Goal: Information Seeking & Learning: Learn about a topic

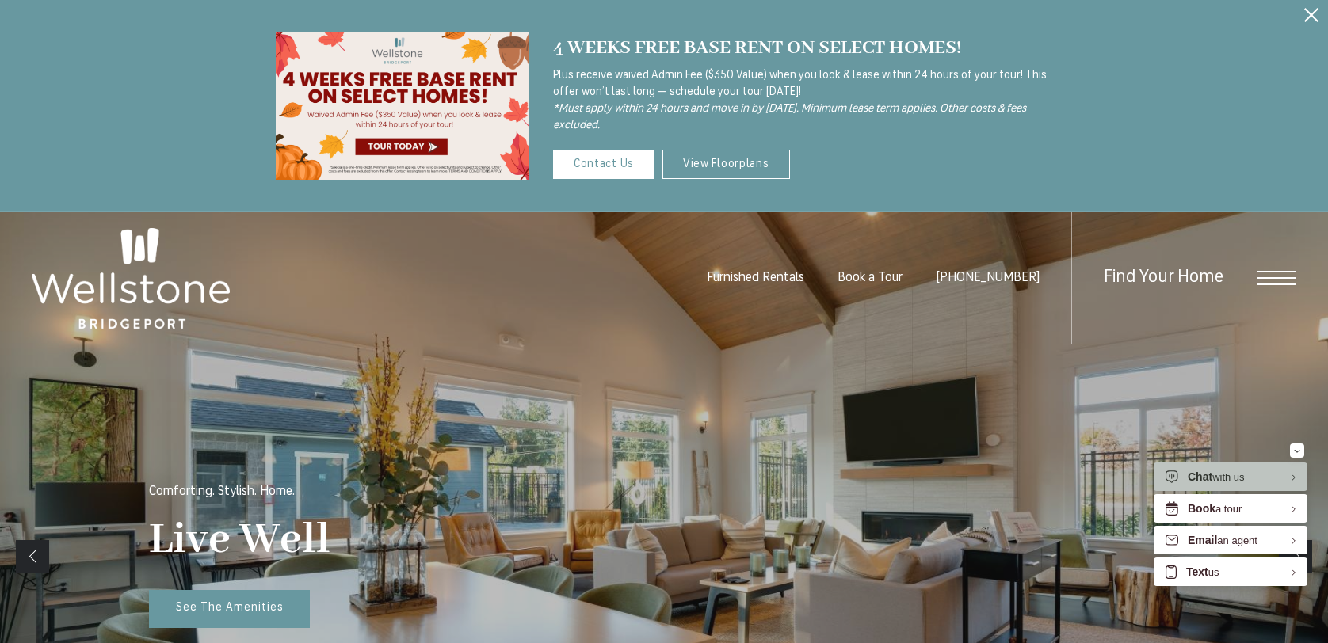
click at [1266, 272] on span "Open Menu" at bounding box center [1276, 272] width 40 height 2
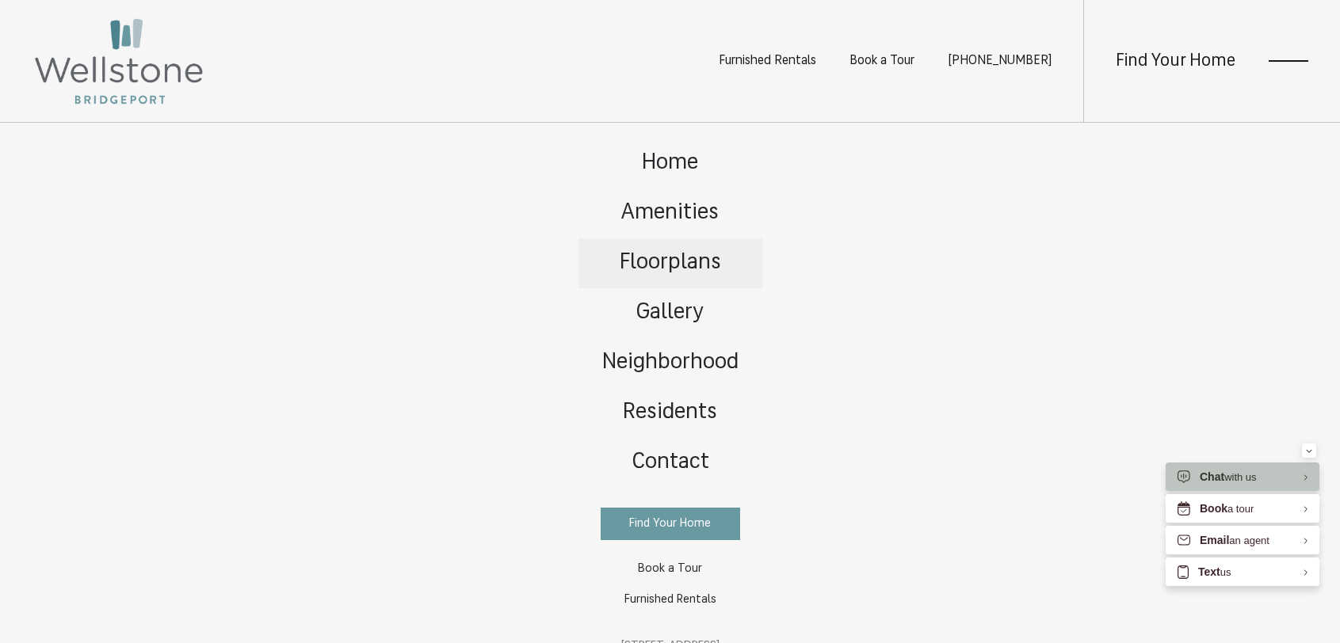
click at [670, 258] on span "Floorplans" at bounding box center [669, 263] width 101 height 22
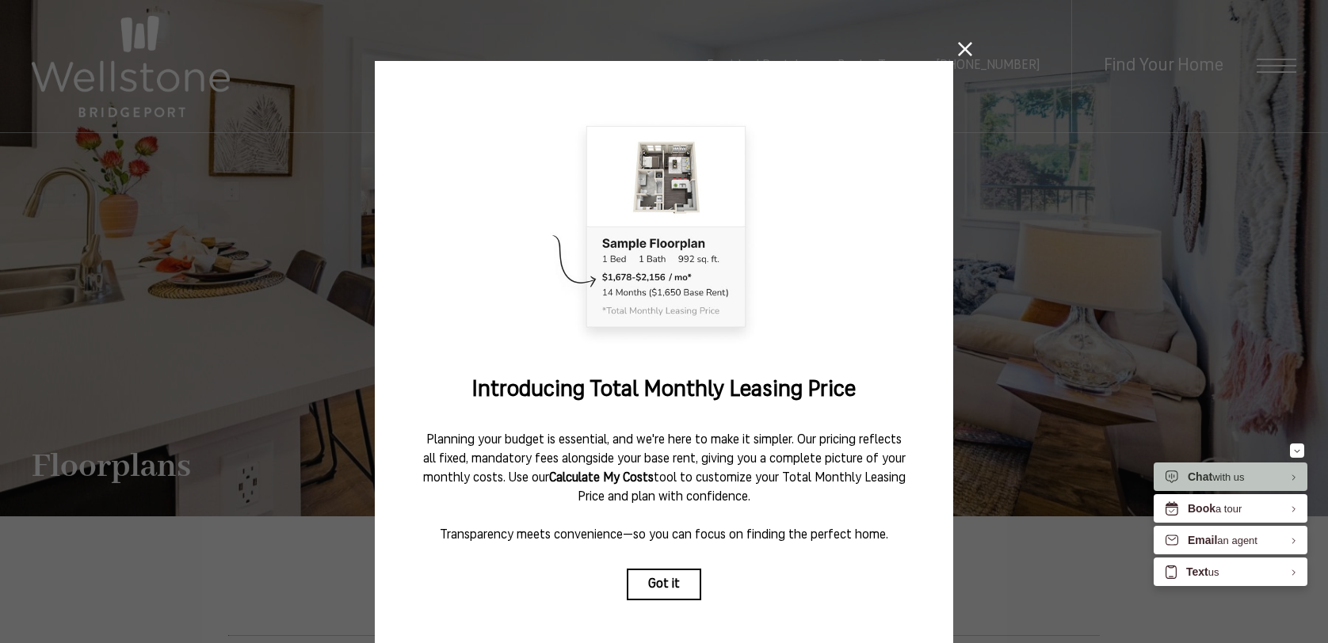
scroll to position [3, 0]
click at [959, 49] on icon at bounding box center [965, 48] width 14 height 14
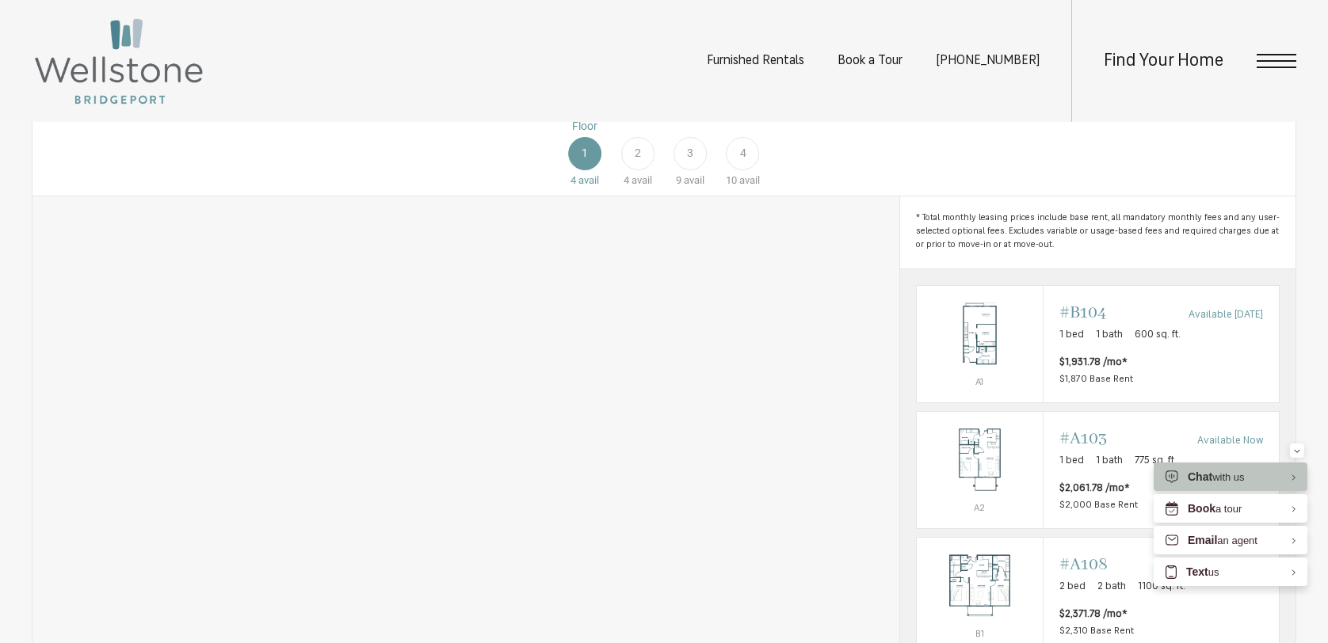
scroll to position [906, 0]
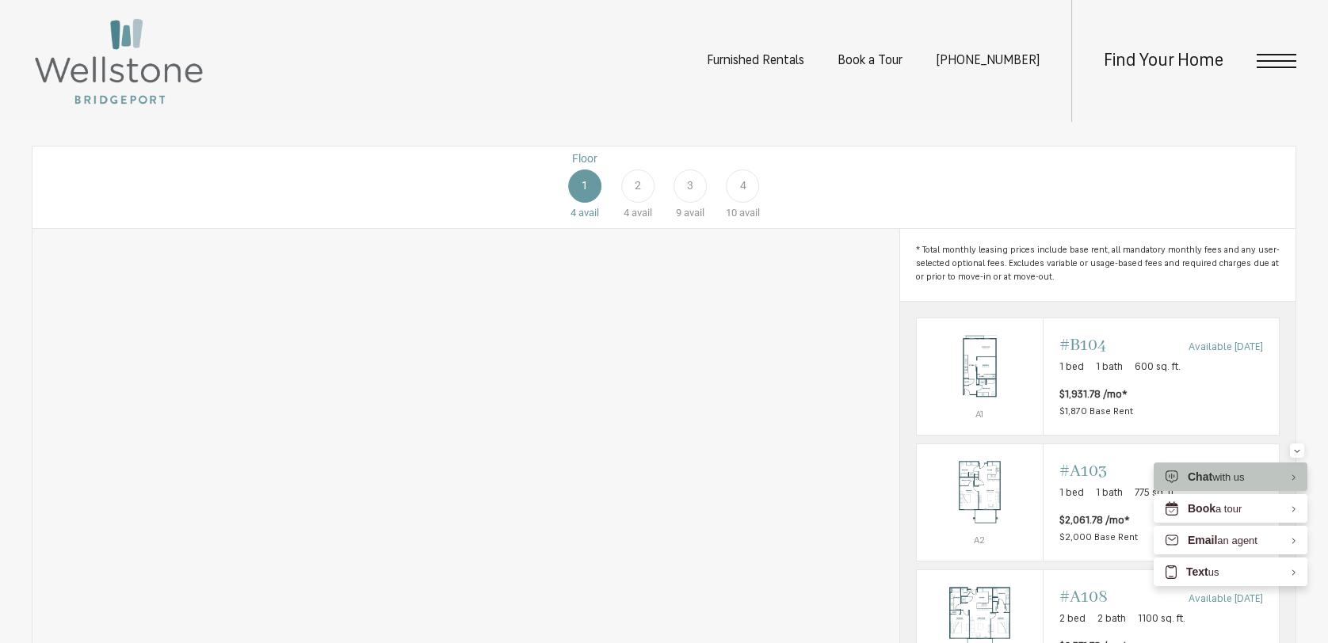
click at [742, 194] on span "4" at bounding box center [743, 185] width 6 height 17
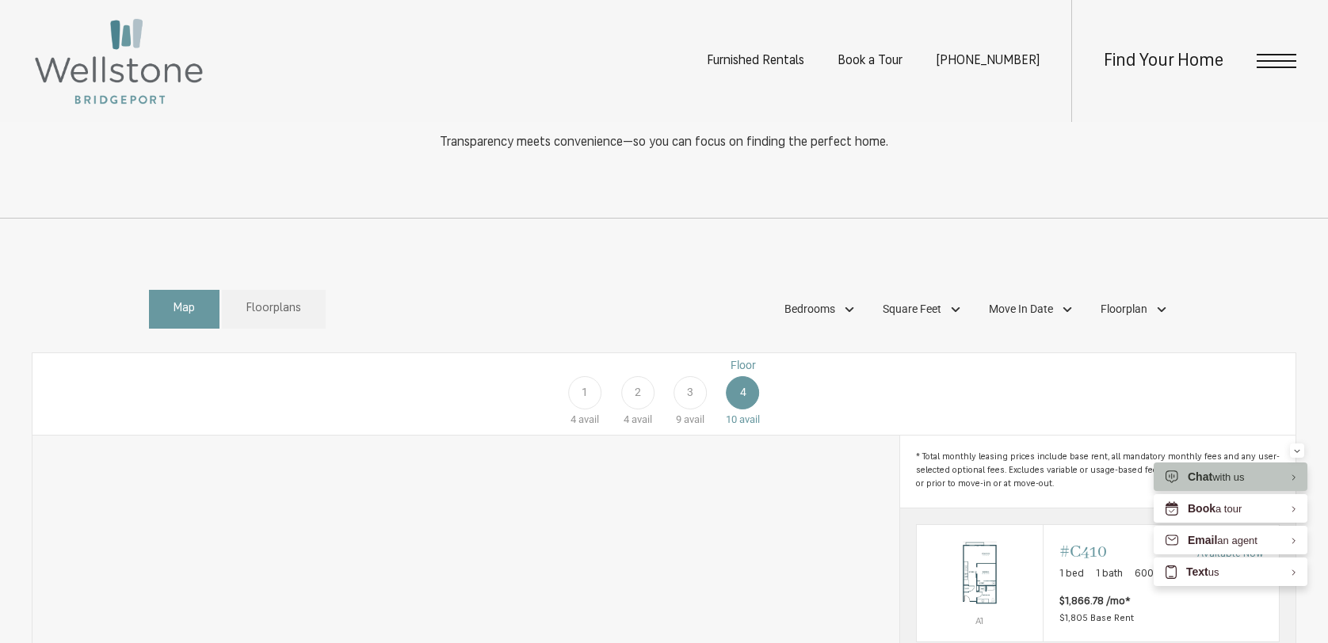
scroll to position [636, 0]
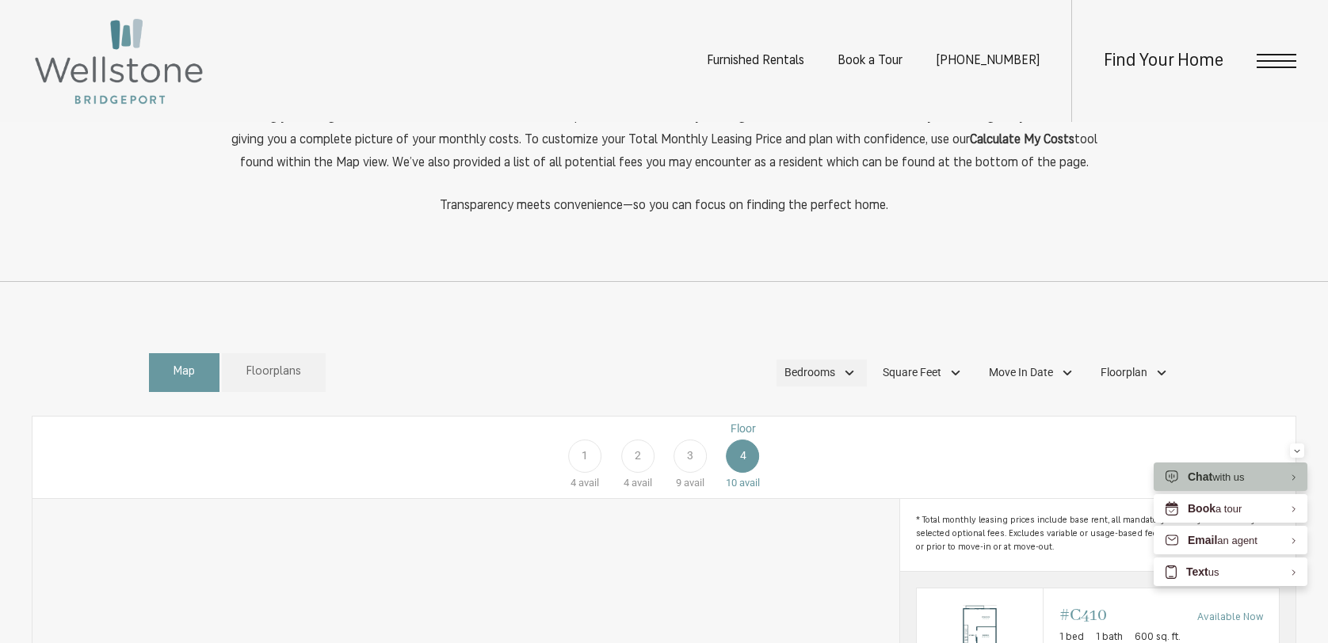
click at [834, 381] on span "Bedrooms" at bounding box center [809, 372] width 51 height 17
click at [809, 483] on span "2 Bedroom" at bounding box center [791, 474] width 79 height 17
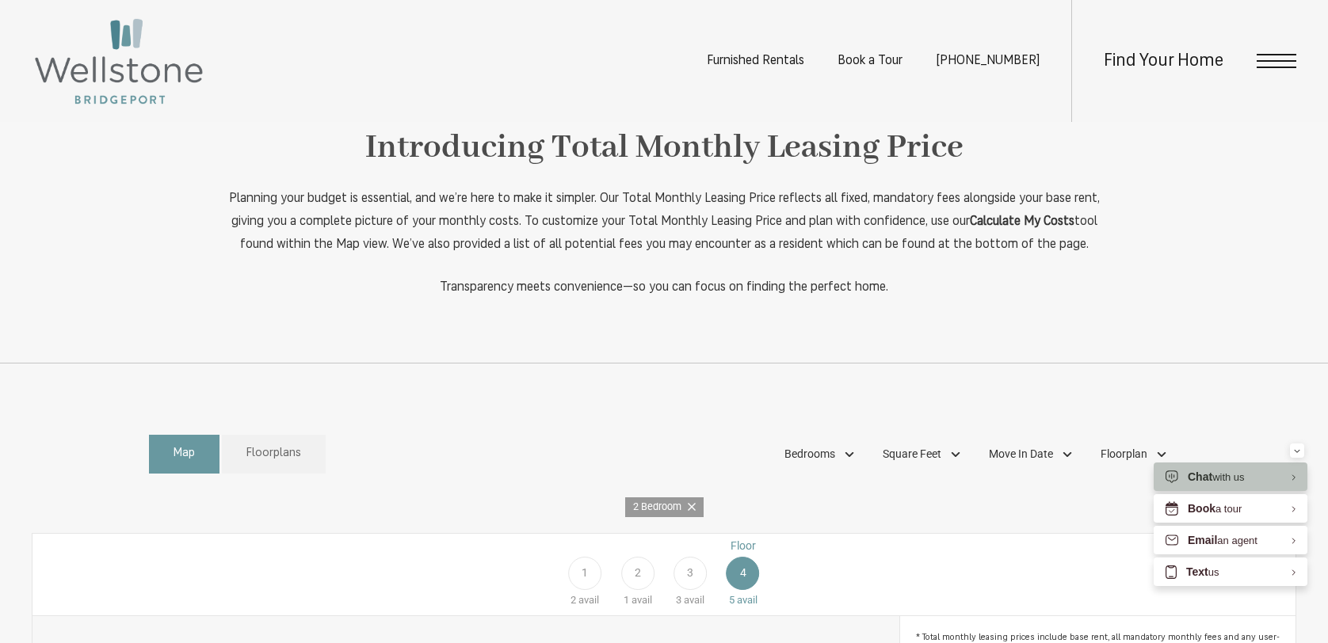
scroll to position [744, 0]
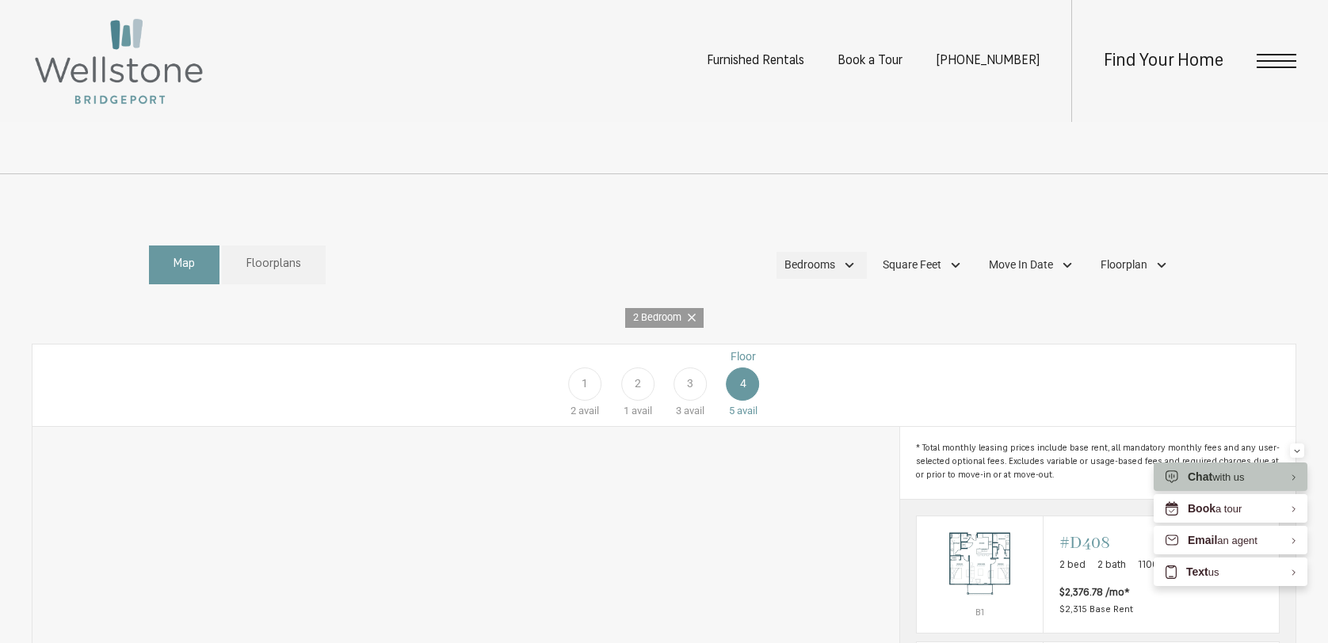
click at [831, 273] on span "Bedrooms" at bounding box center [809, 265] width 51 height 17
click at [636, 273] on div "Map Floorplans 1 Bedrooms Studio 1 Bedroom 2 Bedroom" at bounding box center [664, 265] width 1030 height 55
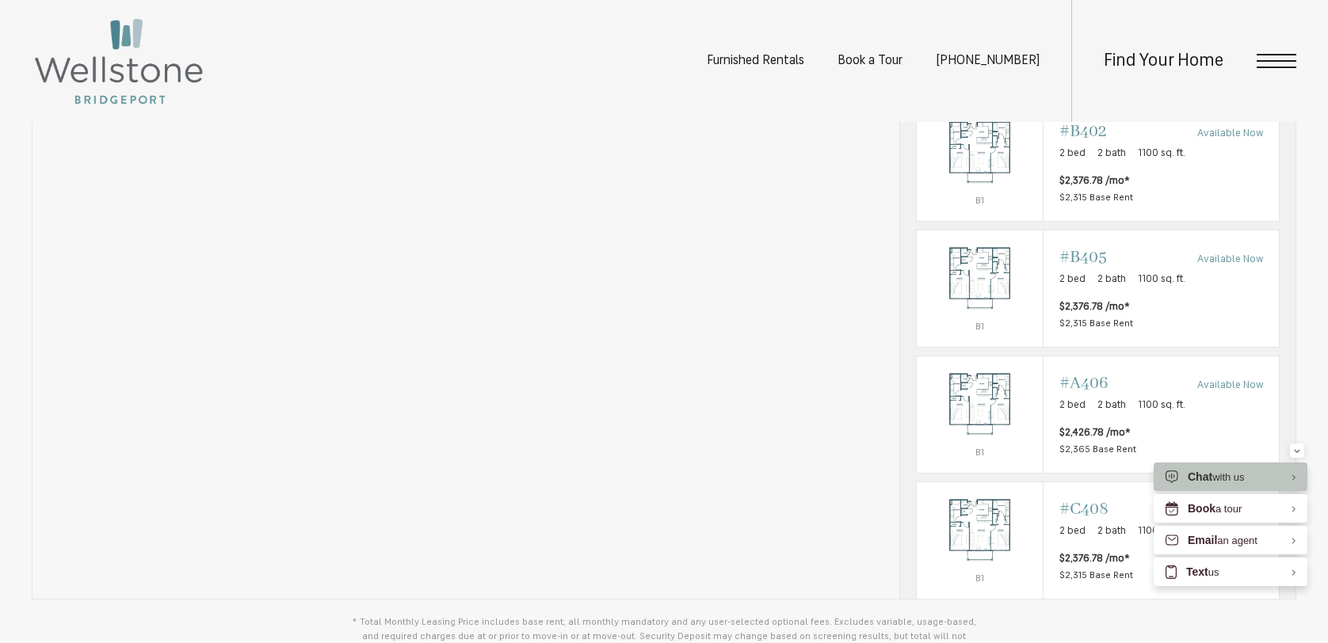
scroll to position [1283, 0]
drag, startPoint x: 562, startPoint y: 67, endPoint x: 564, endPoint y: 36, distance: 31.0
click at [564, 36] on div "Furnished Rentals Book a Tour (253) 642-8681 Find Your Home" at bounding box center [664, 61] width 1328 height 122
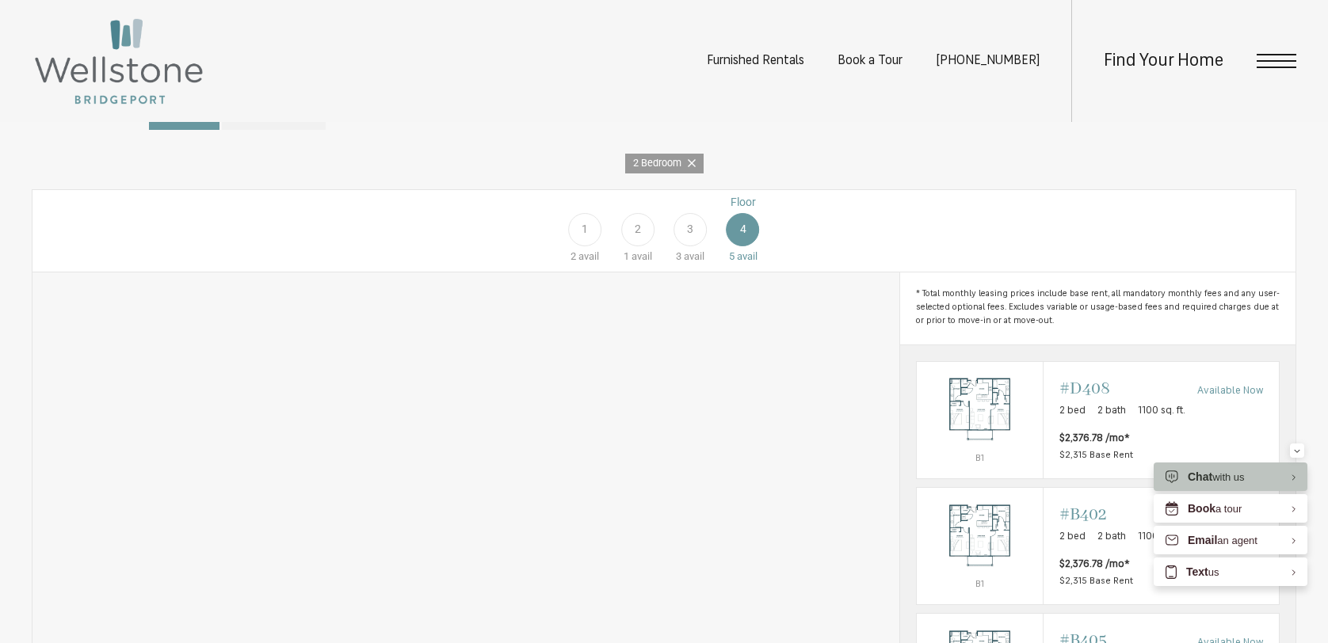
scroll to position [932, 0]
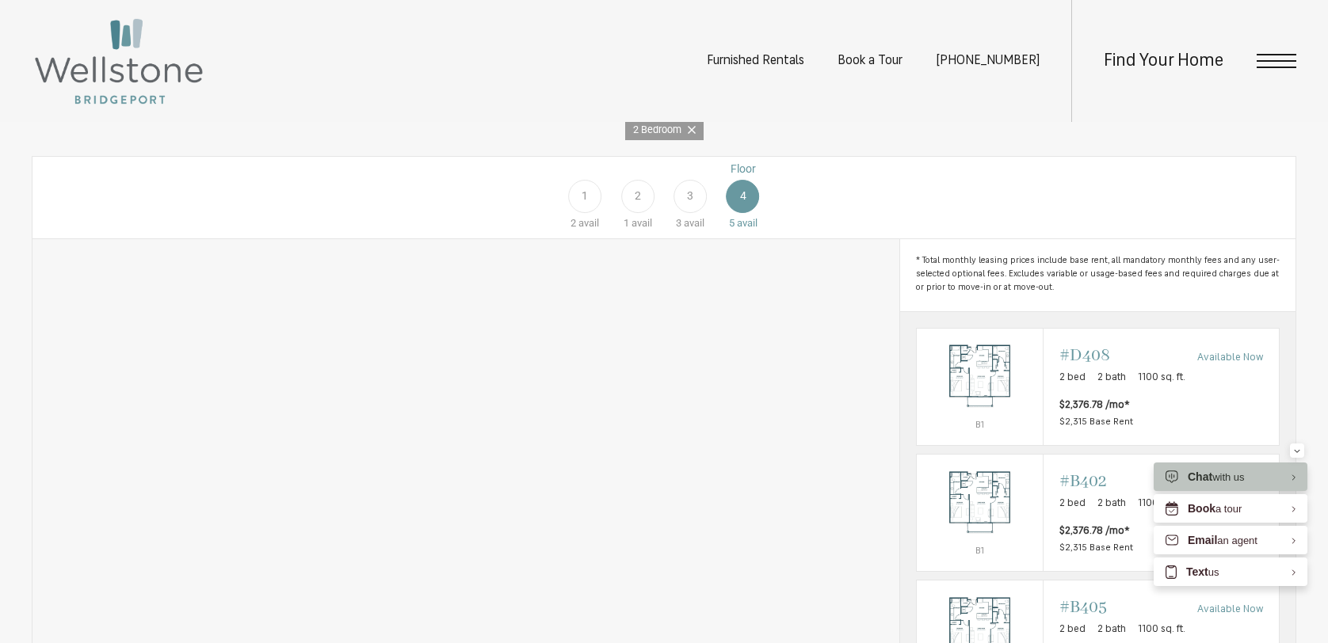
click at [687, 204] on span "3" at bounding box center [690, 196] width 6 height 17
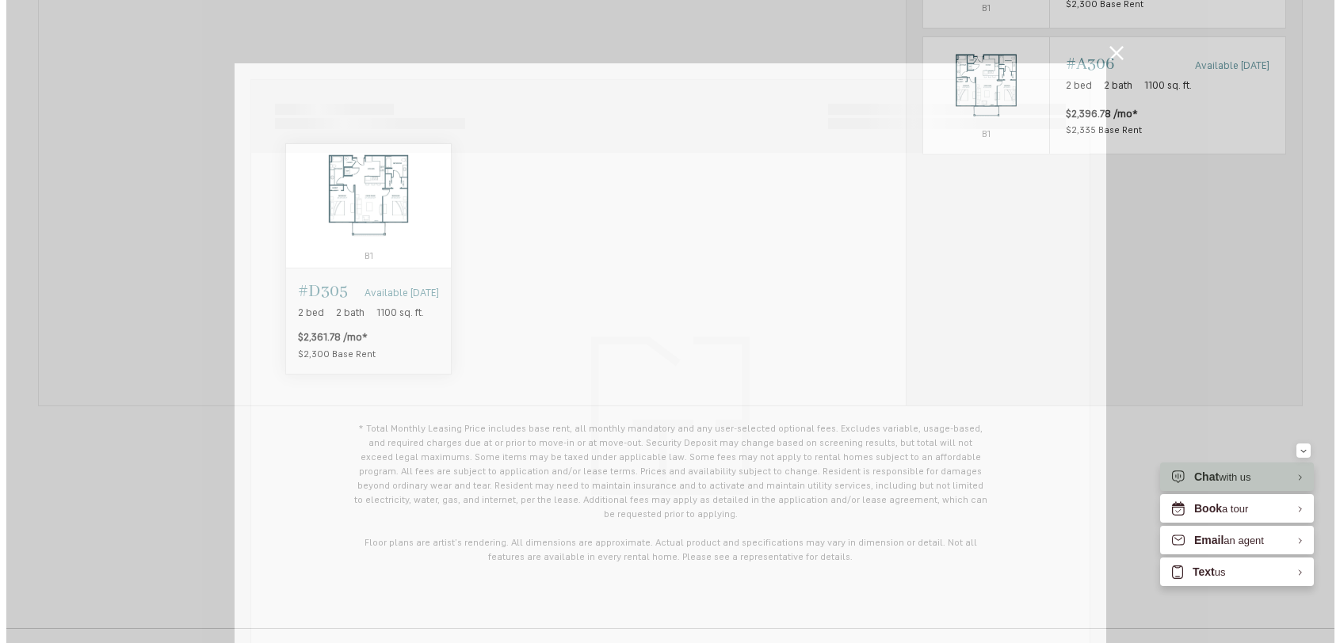
scroll to position [0, 0]
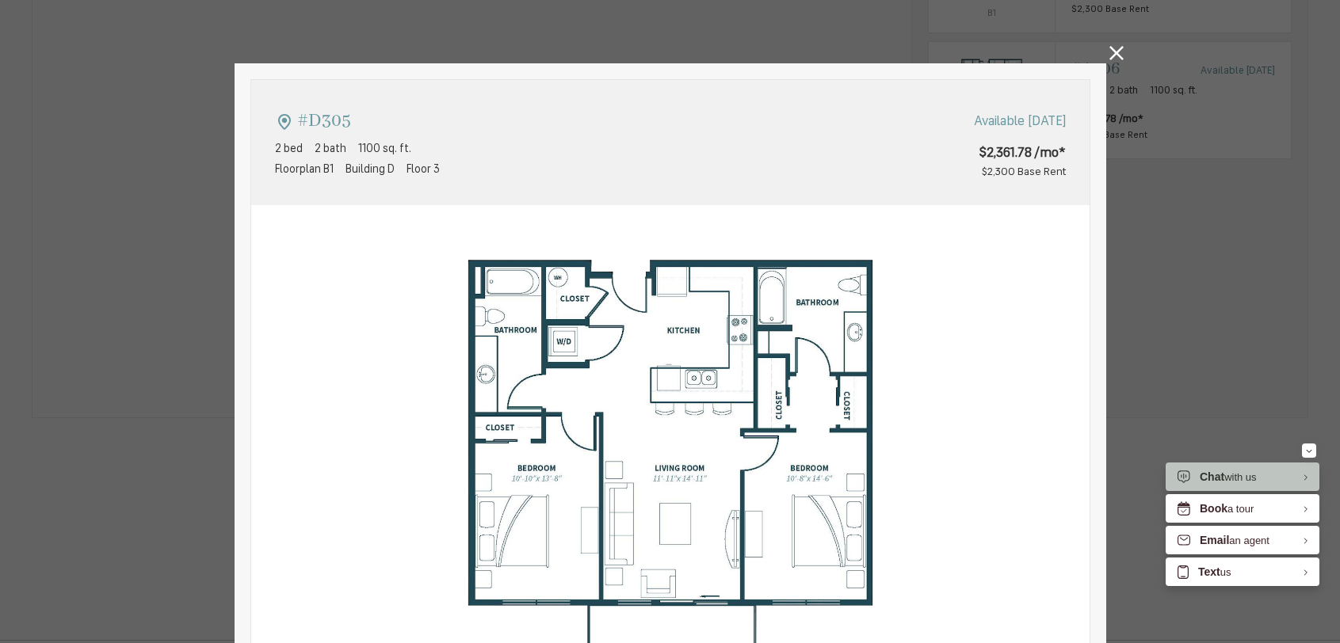
type input "**********"
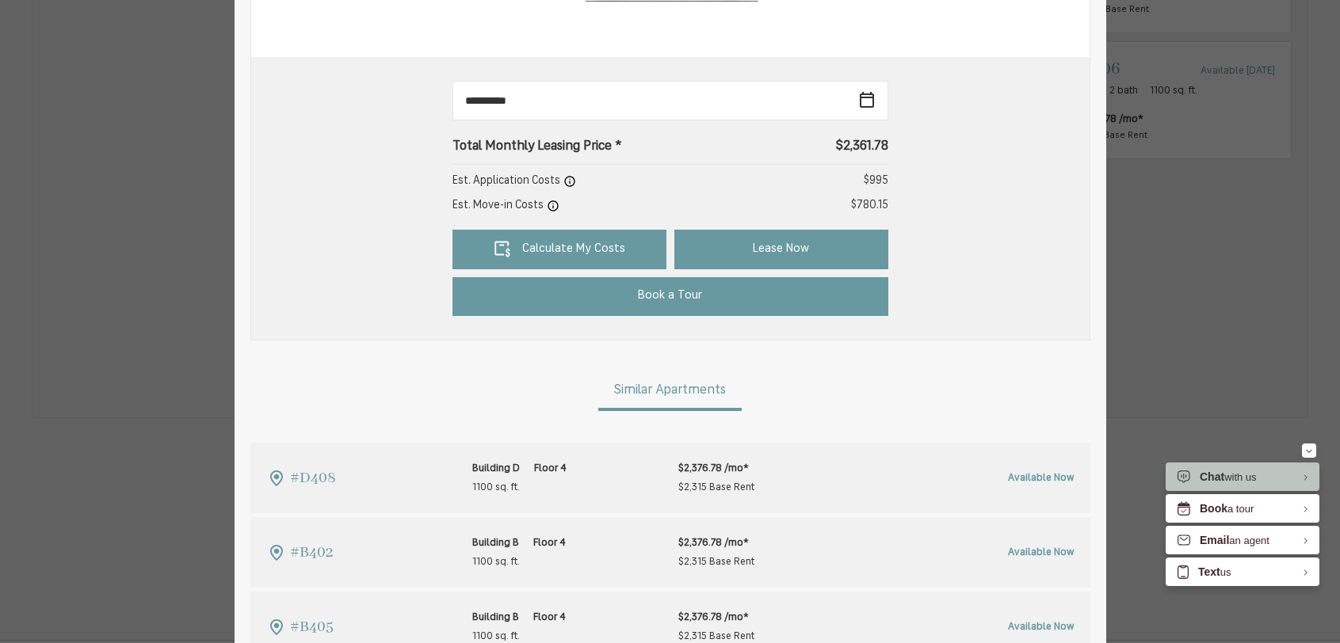
scroll to position [664, 0]
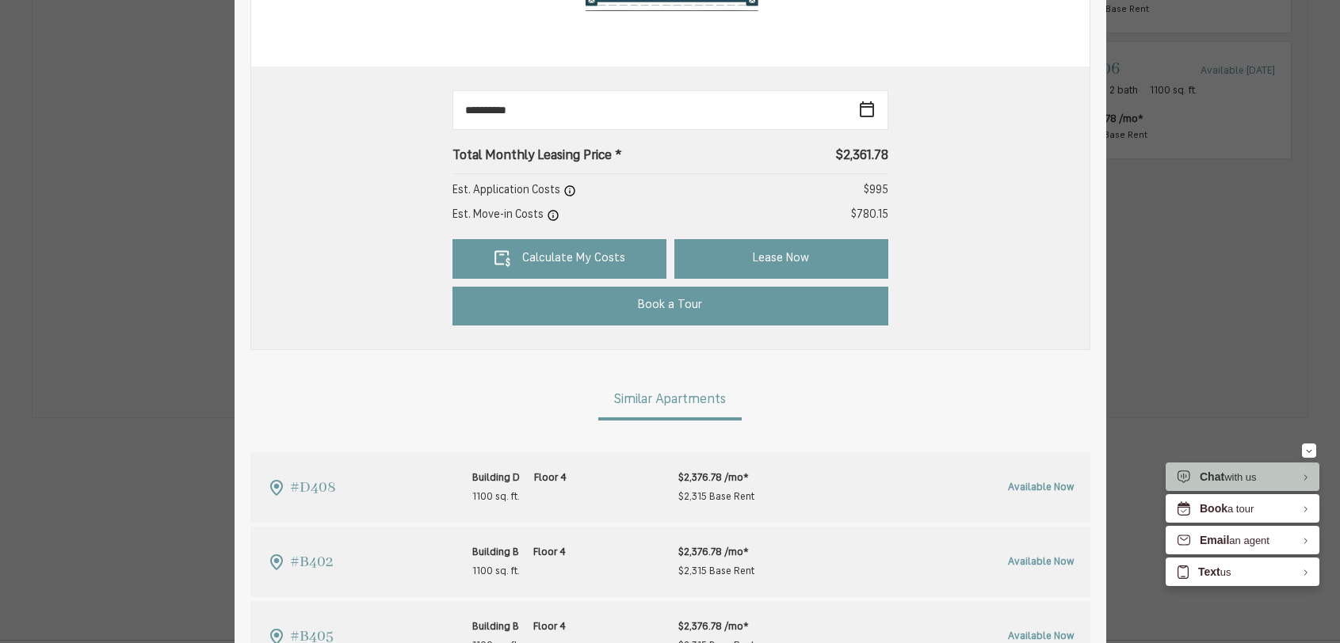
click at [534, 212] on p "Est. Move-in Costs" at bounding box center [505, 215] width 107 height 17
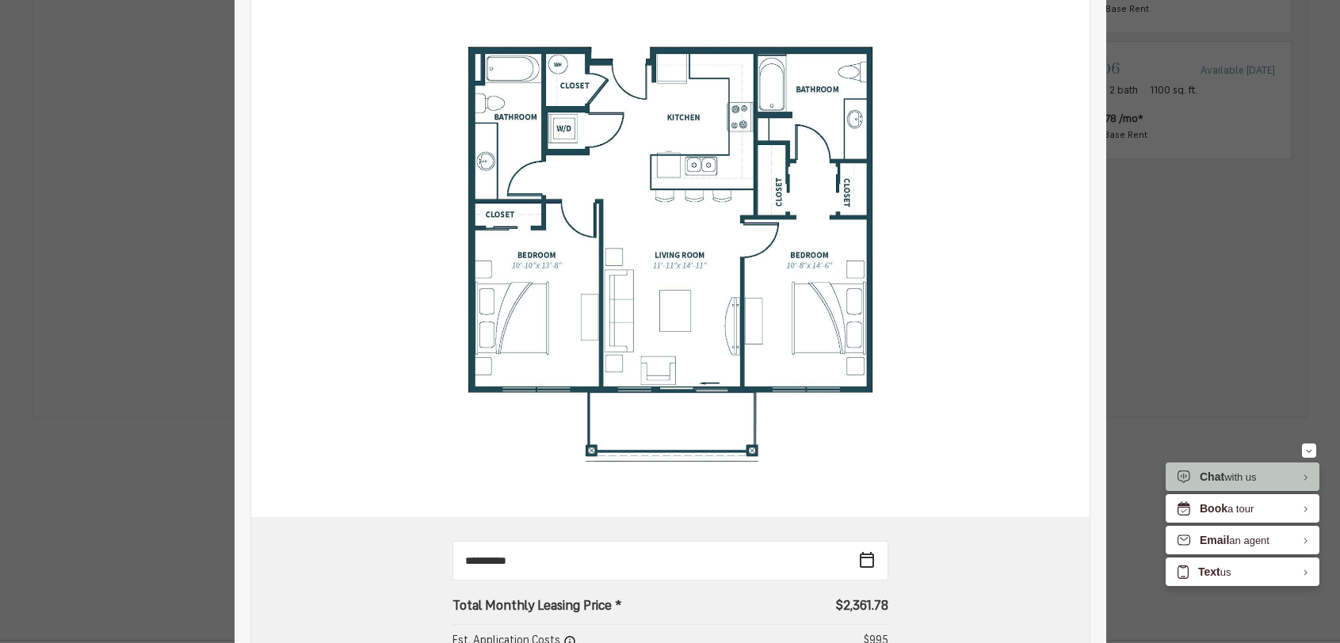
scroll to position [212, 0]
click at [1199, 283] on div "#D305 2 bed 2 bath 1100 sq. ft. Floorplan B1 Building D Floor 3 Available Oct 2…" at bounding box center [670, 321] width 1340 height 643
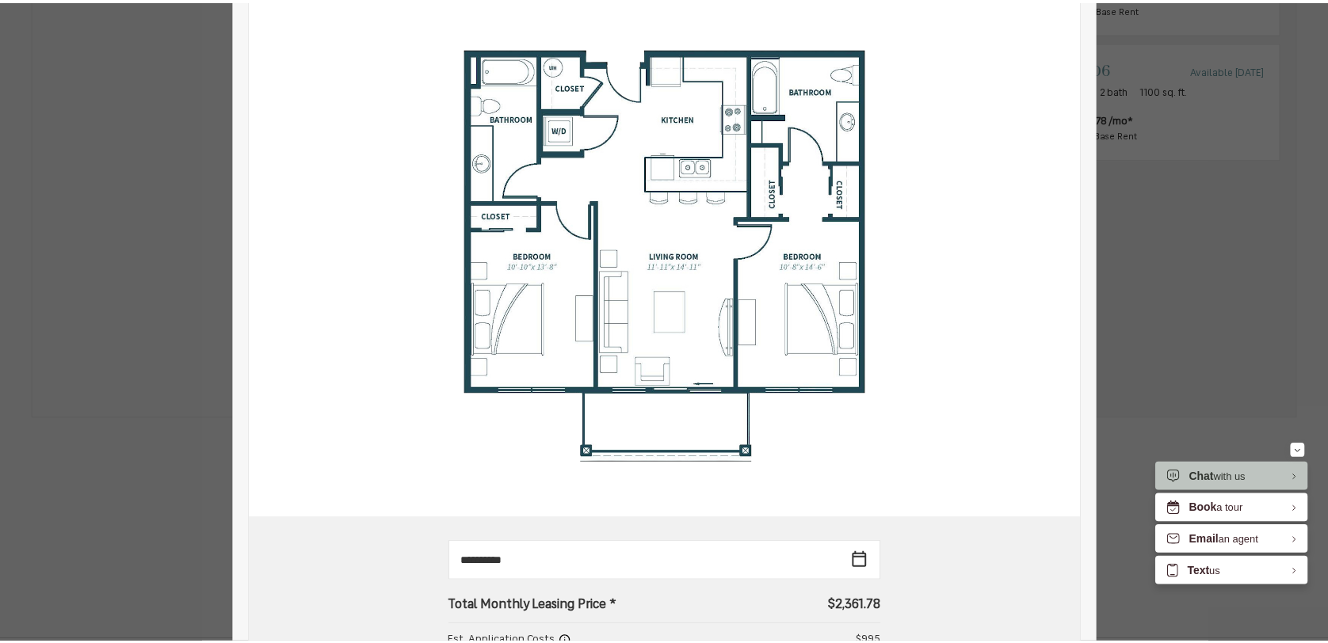
scroll to position [1474, 0]
